Goal: Check status: Check status

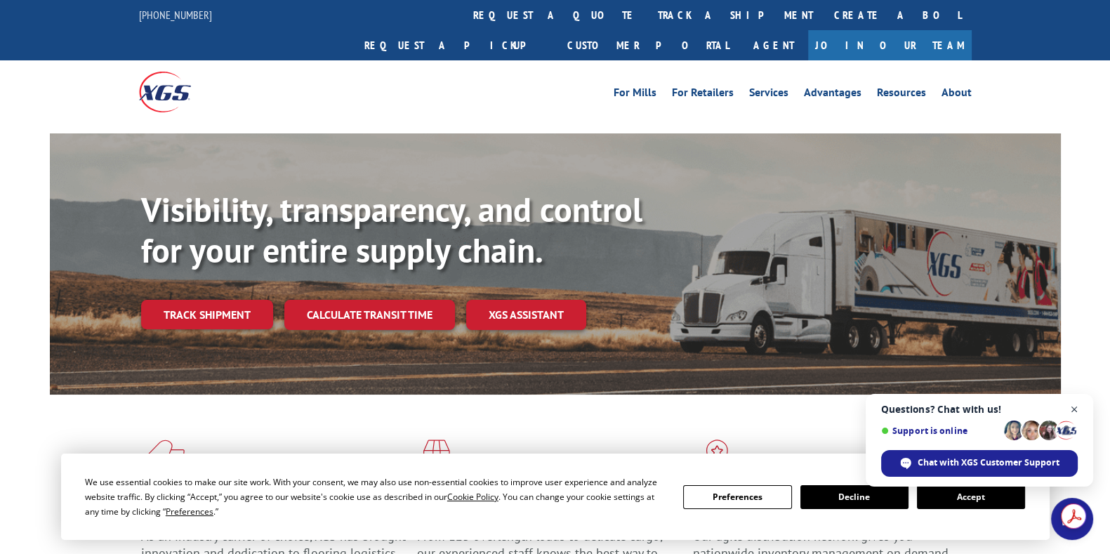
click at [1072, 412] on span "Close chat" at bounding box center [1075, 410] width 18 height 18
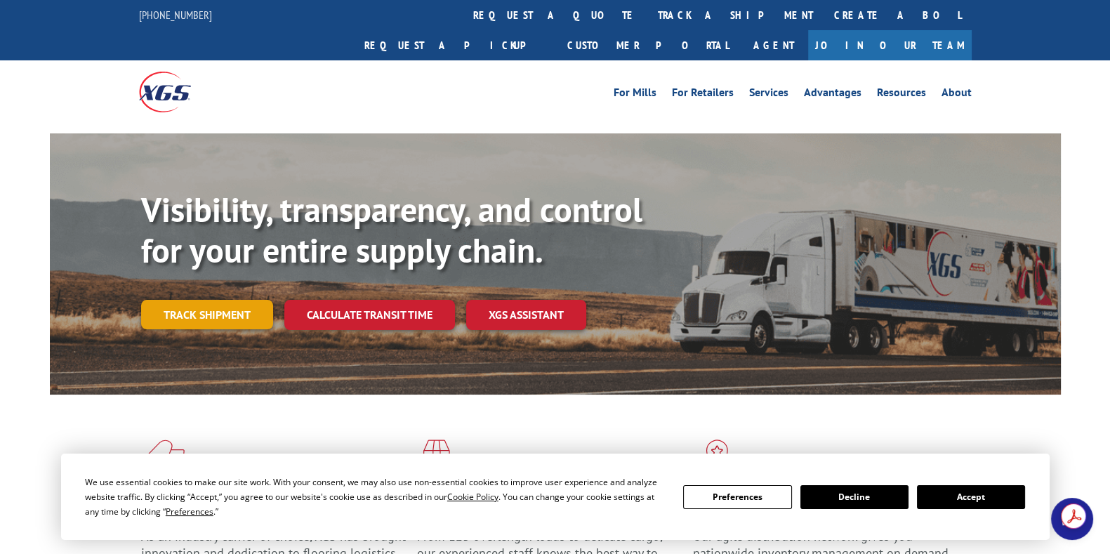
click at [195, 300] on link "Track shipment" at bounding box center [207, 314] width 132 height 29
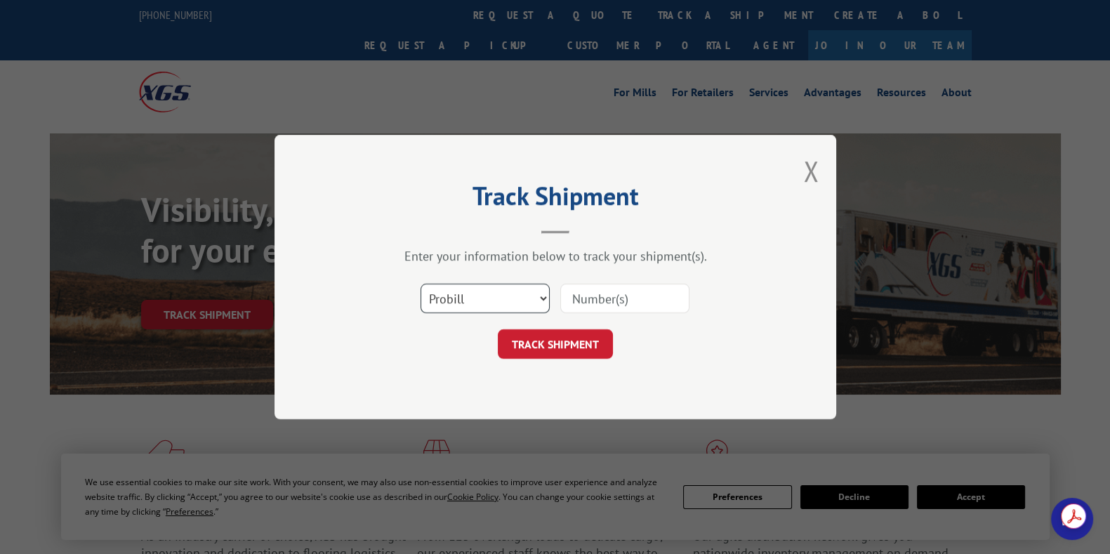
click at [497, 300] on select "Select category... Probill BOL PO" at bounding box center [485, 298] width 129 height 29
select select "po"
click at [421, 284] on select "Select category... Probill BOL PO" at bounding box center [485, 298] width 129 height 29
click at [607, 290] on input at bounding box center [624, 298] width 129 height 29
type input "207809"
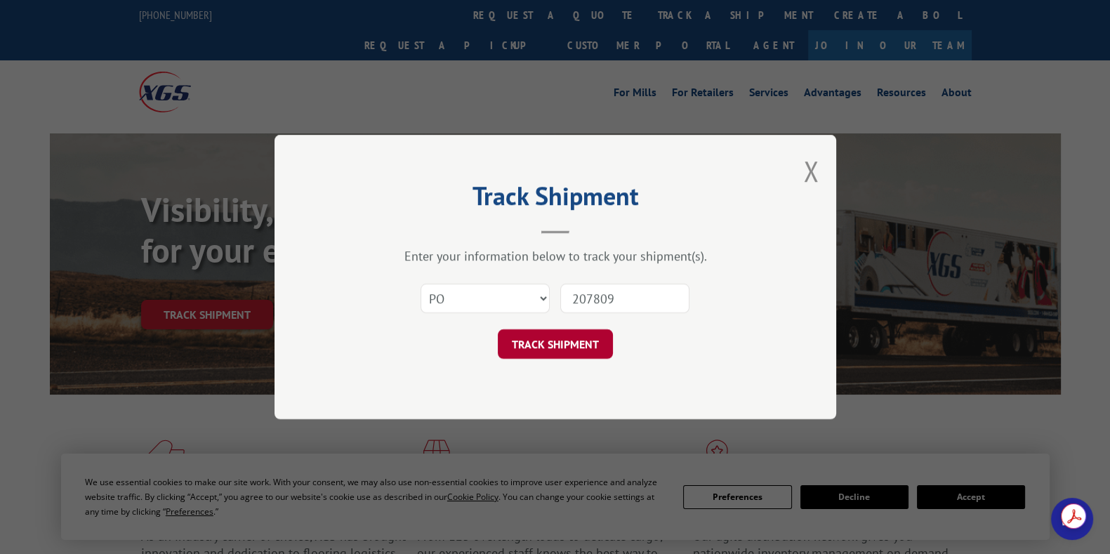
click at [604, 335] on button "TRACK SHIPMENT" at bounding box center [555, 343] width 115 height 29
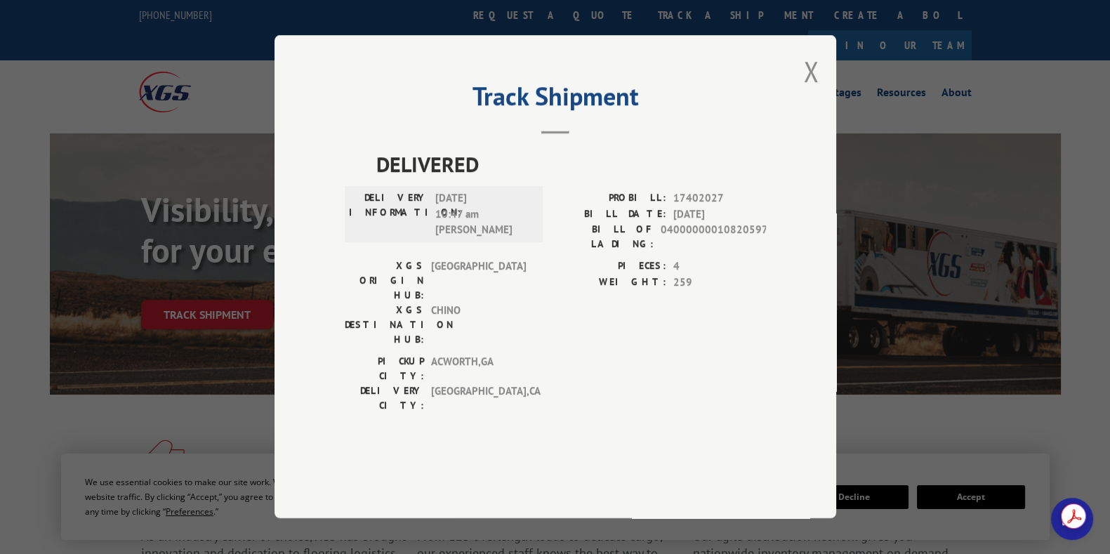
drag, startPoint x: 809, startPoint y: 103, endPoint x: 820, endPoint y: 120, distance: 19.9
click at [810, 90] on button "Close modal" at bounding box center [810, 71] width 15 height 37
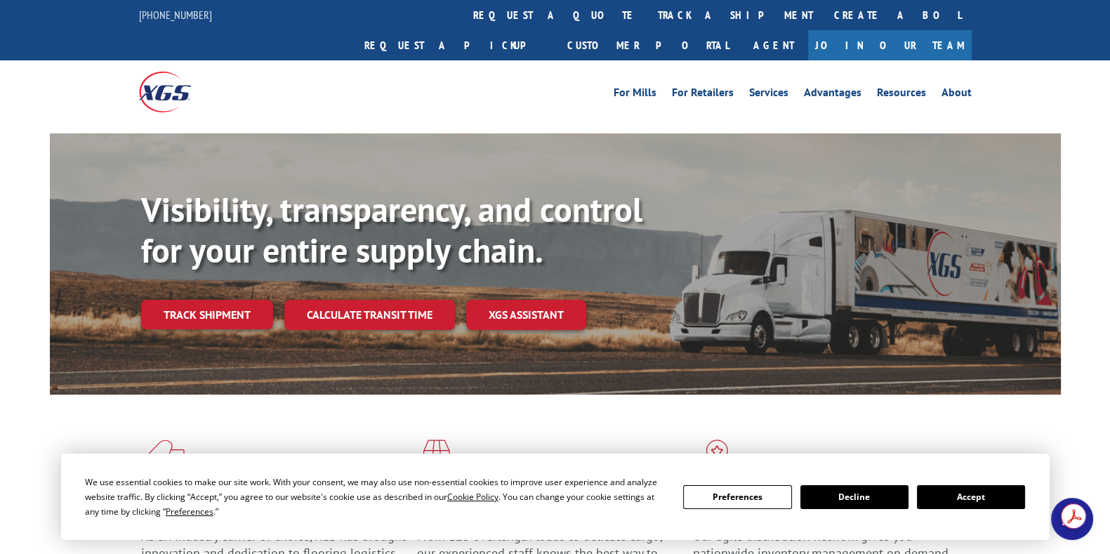
click at [961, 499] on button "Accept" at bounding box center [971, 497] width 108 height 24
